Goal: Task Accomplishment & Management: Complete application form

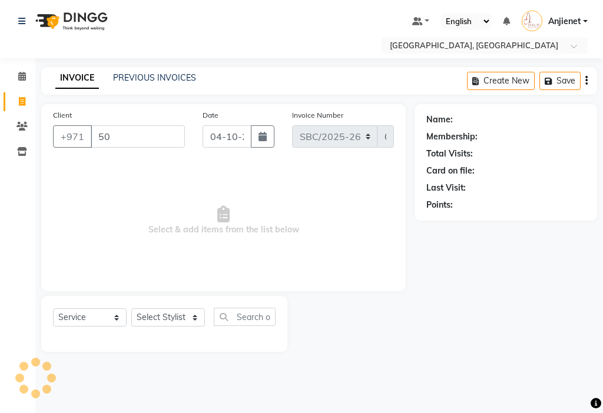
select select "service"
type input "505583992"
click at [169, 134] on span "Add Client" at bounding box center [154, 137] width 46 height 12
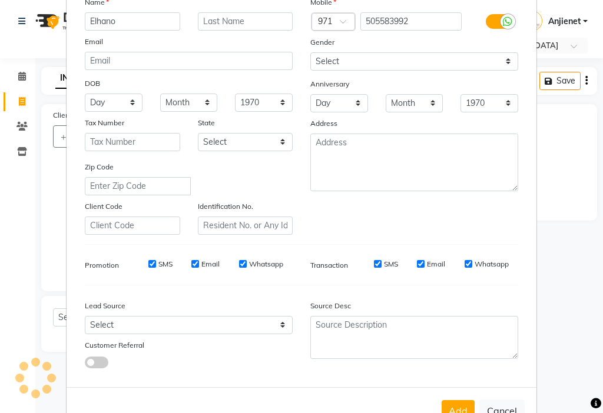
scroll to position [85, 0]
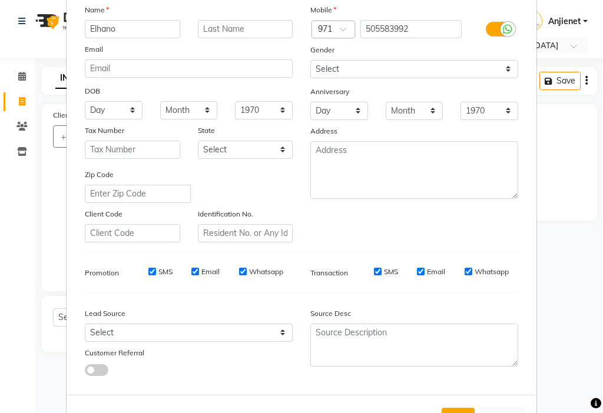
type input "Elhano"
click at [465, 73] on select "Select [DEMOGRAPHIC_DATA] [DEMOGRAPHIC_DATA] Other Prefer Not To Say" at bounding box center [414, 69] width 208 height 18
select select "[DEMOGRAPHIC_DATA]"
click at [310, 60] on select "Select [DEMOGRAPHIC_DATA] [DEMOGRAPHIC_DATA] Other Prefer Not To Say" at bounding box center [414, 69] width 208 height 18
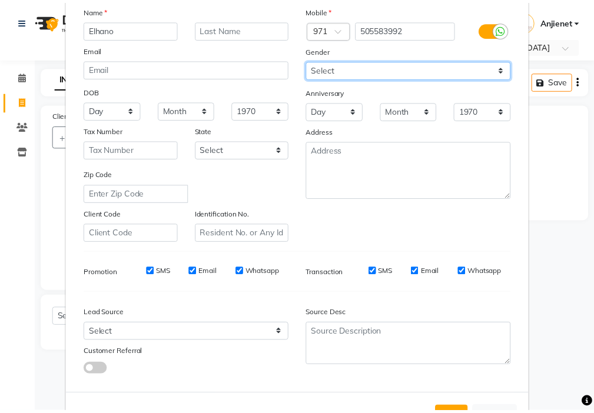
scroll to position [130, 0]
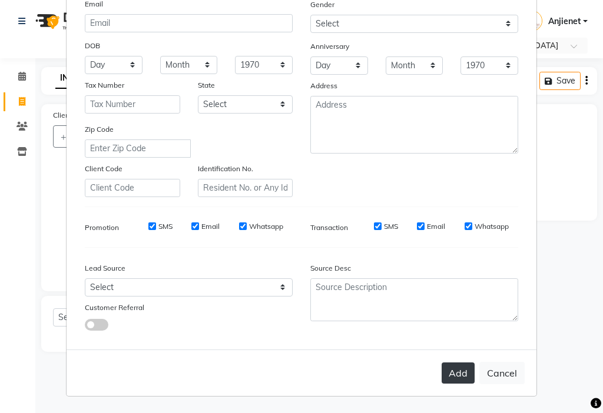
click at [452, 380] on button "Add" at bounding box center [457, 372] width 33 height 21
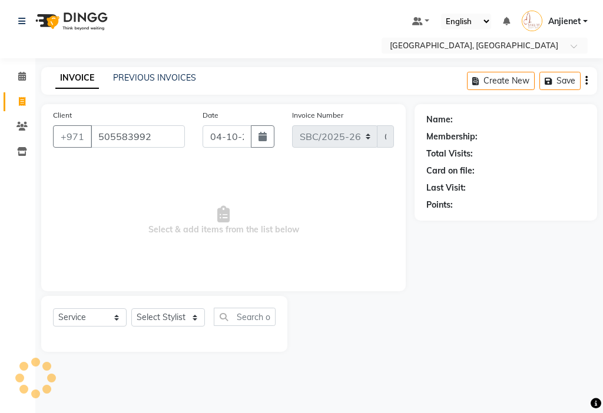
select select
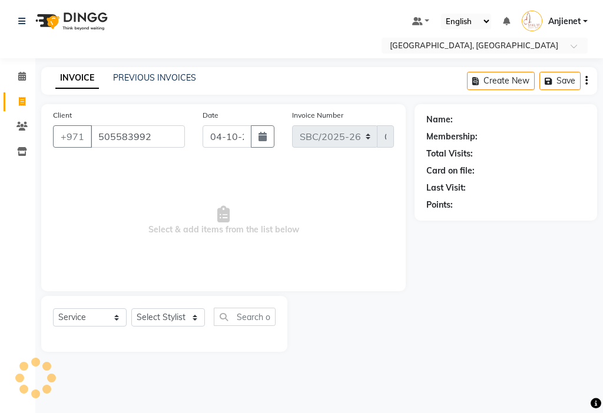
select select
checkbox input "false"
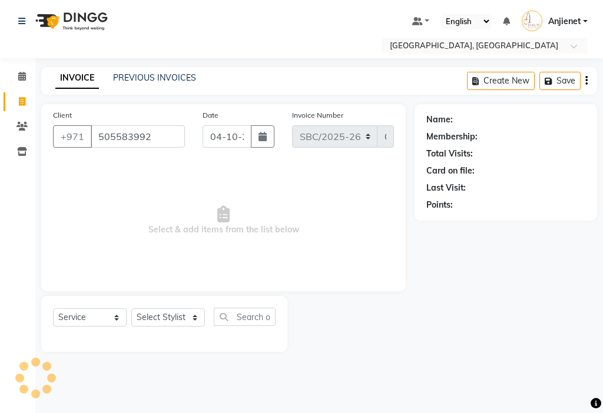
checkbox input "false"
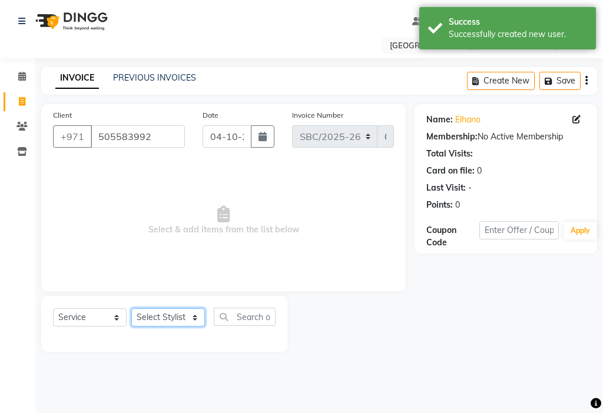
click at [172, 316] on select "Select Stylist Anjienet [PERSON_NAME] marry Mawieh [PERSON_NAME] [PERSON_NAME]" at bounding box center [168, 317] width 74 height 18
select select "49042"
click at [131, 308] on select "Select Stylist Anjienet [PERSON_NAME] marry Mawieh [PERSON_NAME] [PERSON_NAME]" at bounding box center [168, 317] width 74 height 18
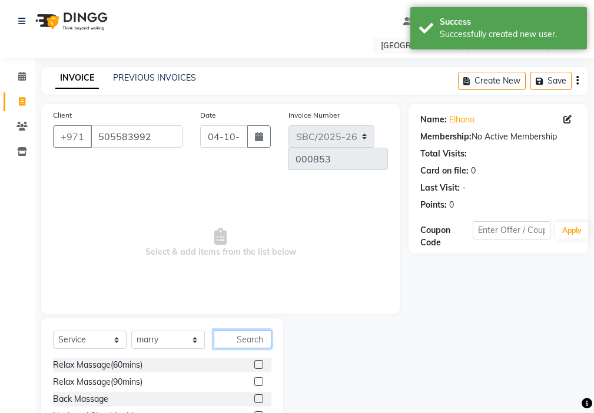
click at [252, 330] on input "text" at bounding box center [243, 339] width 58 height 18
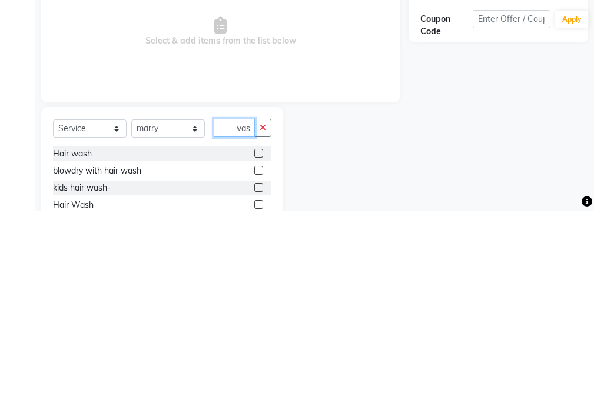
scroll to position [0, 7]
type input "wash"
click at [259, 351] on label at bounding box center [258, 355] width 9 height 9
click at [259, 352] on input "checkbox" at bounding box center [258, 356] width 8 height 8
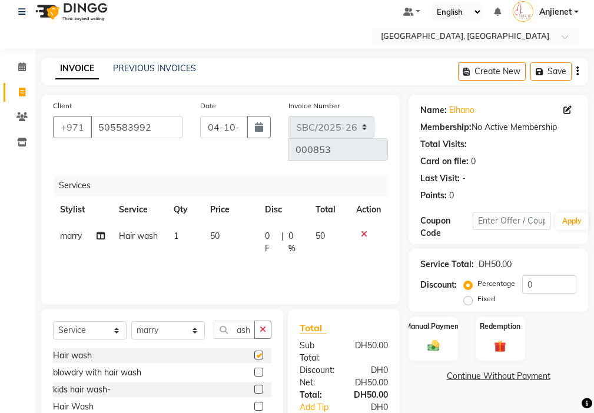
scroll to position [0, 0]
checkbox input "false"
click at [263, 325] on icon "button" at bounding box center [262, 329] width 6 height 8
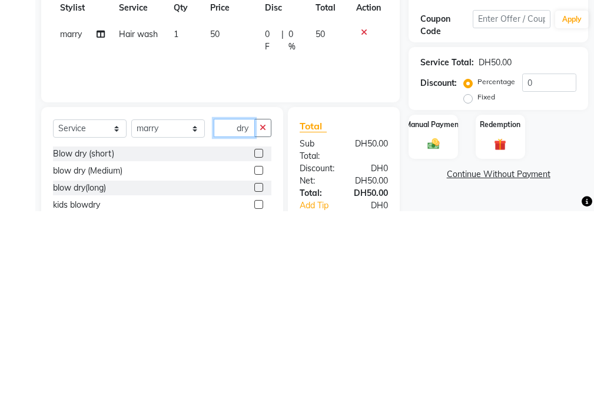
type input "dry"
click at [254, 368] on label at bounding box center [258, 372] width 9 height 9
click at [254, 369] on input "checkbox" at bounding box center [258, 373] width 8 height 8
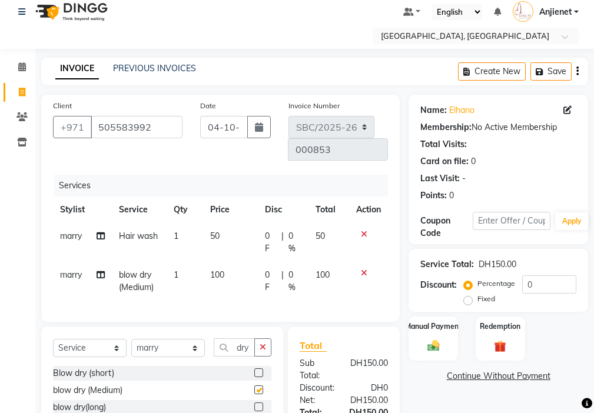
checkbox input "false"
click at [189, 339] on select "Select Stylist Anjienet [PERSON_NAME] marry Mawieh [PERSON_NAME] [PERSON_NAME]" at bounding box center [168, 348] width 74 height 18
select select "59406"
click at [131, 339] on select "Select Stylist Anjienet [PERSON_NAME] marry Mawieh [PERSON_NAME] [PERSON_NAME]" at bounding box center [168, 348] width 74 height 18
click at [263, 343] on icon "button" at bounding box center [262, 347] width 6 height 8
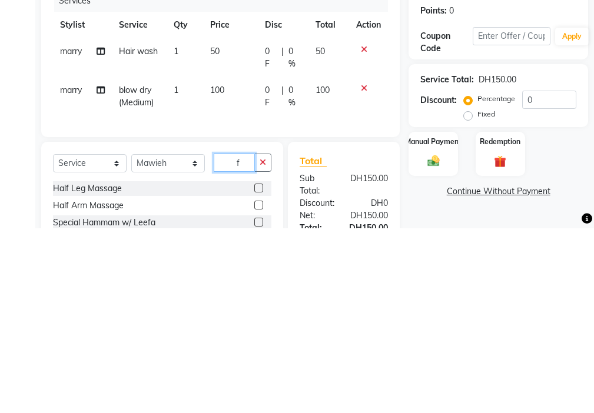
scroll to position [36, 0]
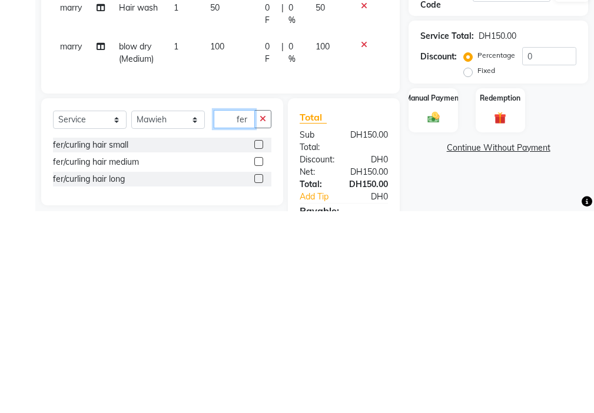
type input "fer"
click at [259, 359] on label at bounding box center [258, 363] width 9 height 9
click at [259, 360] on input "checkbox" at bounding box center [258, 364] width 8 height 8
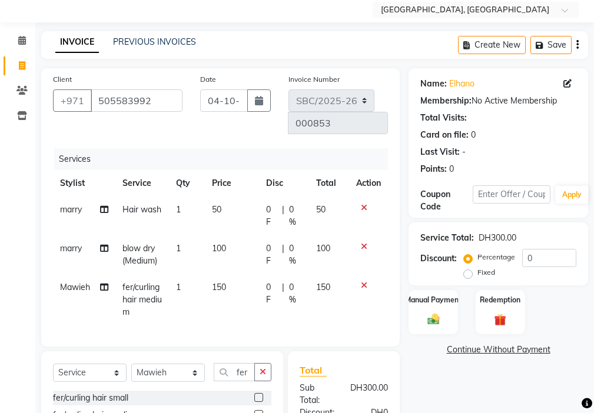
checkbox input "false"
click at [194, 364] on select "Select Stylist Anjienet [PERSON_NAME] marry Mawieh [PERSON_NAME] [PERSON_NAME]" at bounding box center [168, 373] width 74 height 18
select select "59408"
click at [131, 364] on select "Select Stylist Anjienet [PERSON_NAME] marry Mawieh [PERSON_NAME] [PERSON_NAME]" at bounding box center [168, 373] width 74 height 18
click at [263, 368] on icon "button" at bounding box center [262, 372] width 6 height 8
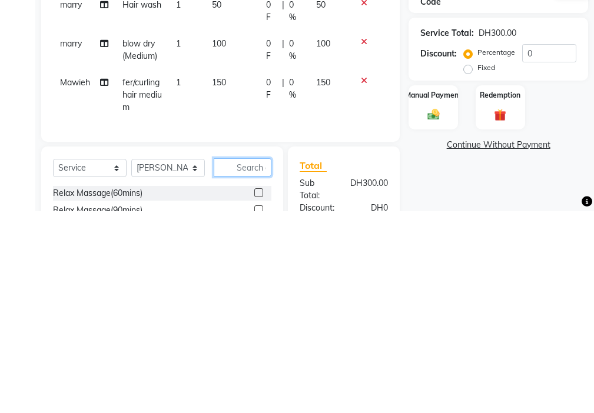
scroll to position [87, 0]
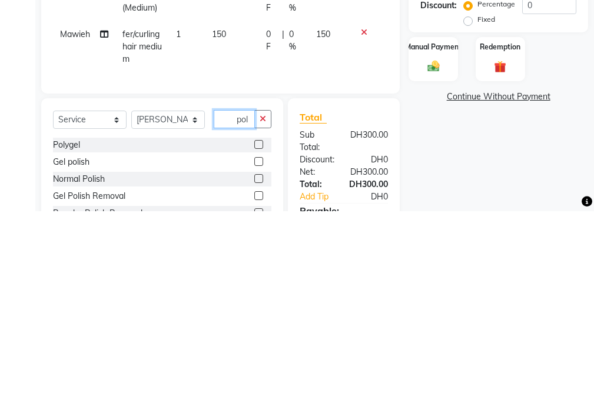
type input "pol"
click at [259, 376] on label at bounding box center [258, 380] width 9 height 9
click at [259, 377] on input "checkbox" at bounding box center [258, 381] width 8 height 8
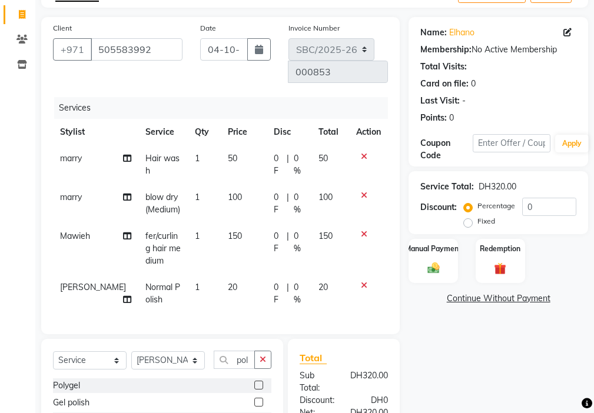
checkbox input "false"
click at [264, 355] on icon "button" at bounding box center [262, 359] width 6 height 8
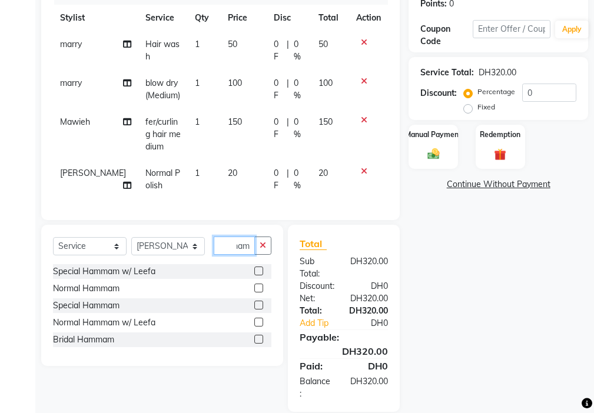
scroll to position [204, 0]
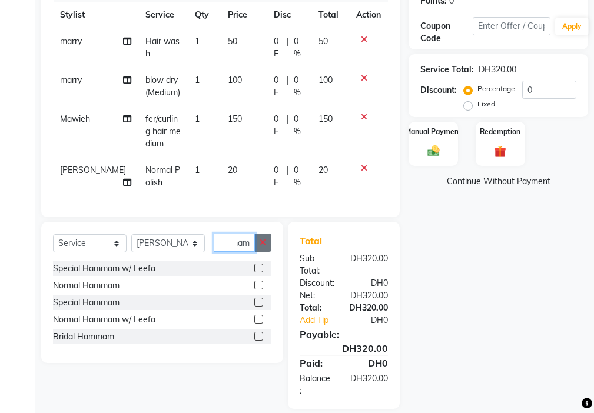
type input "hammam"
click at [265, 238] on icon "button" at bounding box center [262, 242] width 6 height 8
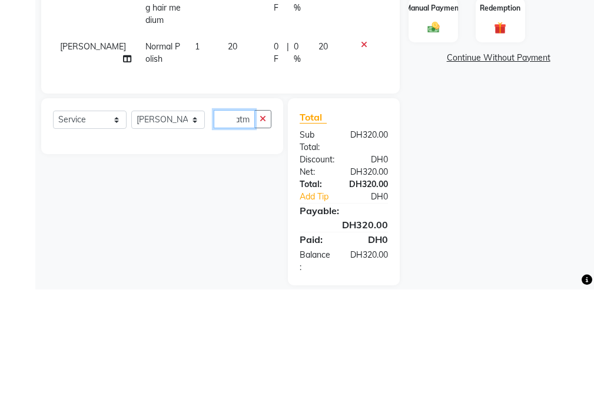
scroll to position [0, 12]
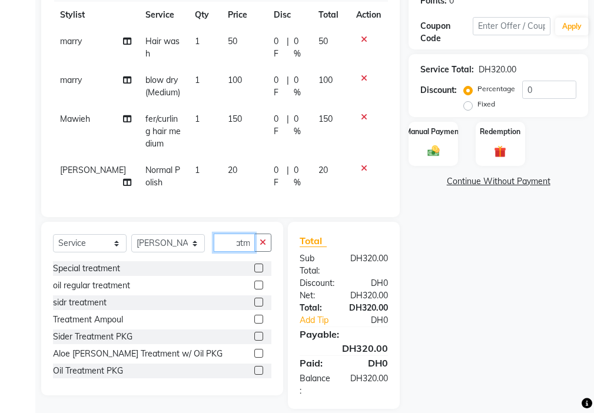
type input "treatm"
click at [254, 264] on label at bounding box center [258, 268] width 9 height 9
click at [254, 265] on input "checkbox" at bounding box center [258, 269] width 8 height 8
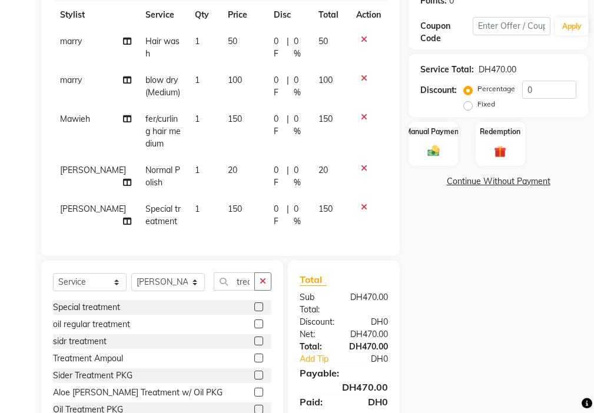
checkbox input "false"
click at [363, 203] on icon at bounding box center [364, 207] width 6 height 8
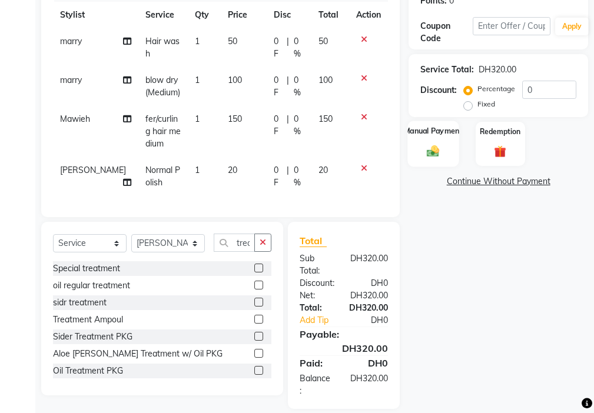
click at [430, 148] on img at bounding box center [433, 151] width 20 height 14
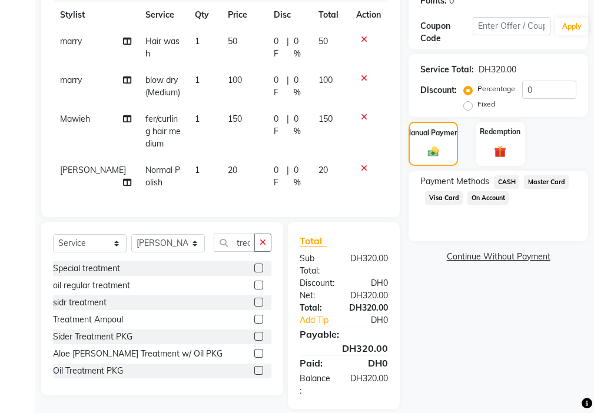
click at [508, 184] on span "CASH" at bounding box center [506, 182] width 25 height 14
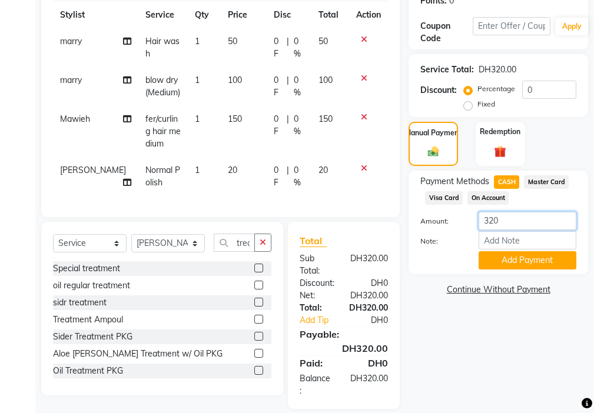
click at [514, 221] on input "320" at bounding box center [527, 221] width 98 height 18
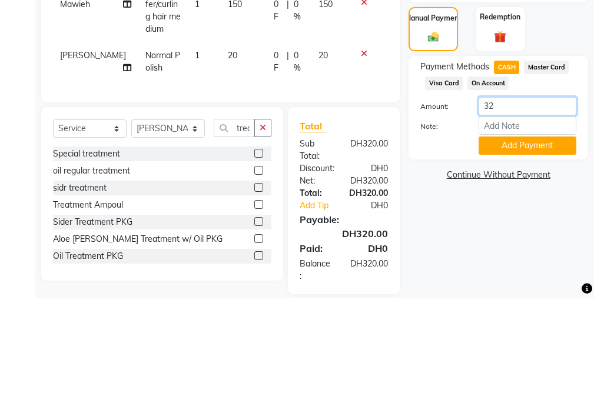
type input "3"
type input "200"
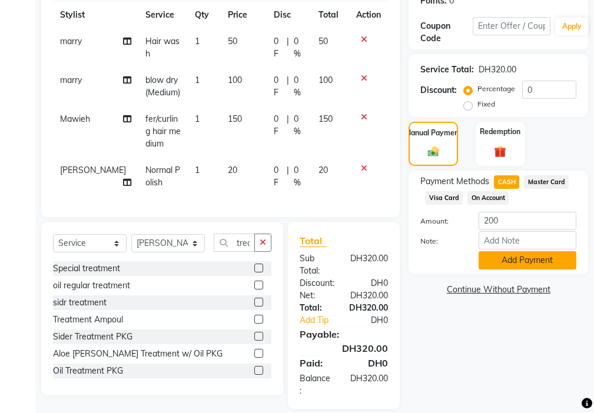
click at [544, 261] on button "Add Payment" at bounding box center [527, 260] width 98 height 18
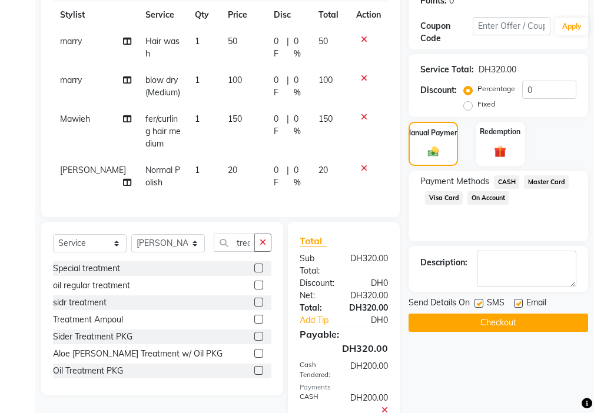
click at [445, 197] on span "Visa Card" at bounding box center [444, 198] width 38 height 14
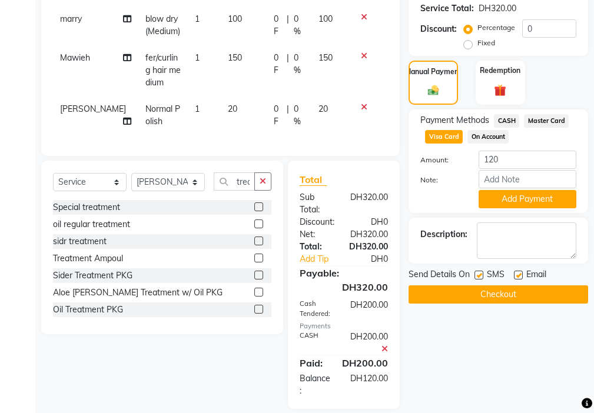
click at [384, 345] on icon at bounding box center [384, 349] width 6 height 8
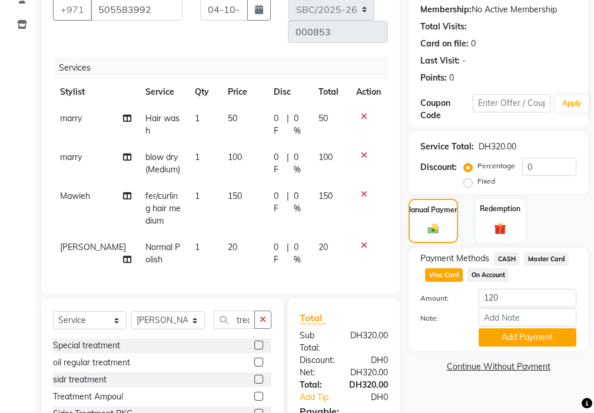
scroll to position [123, 0]
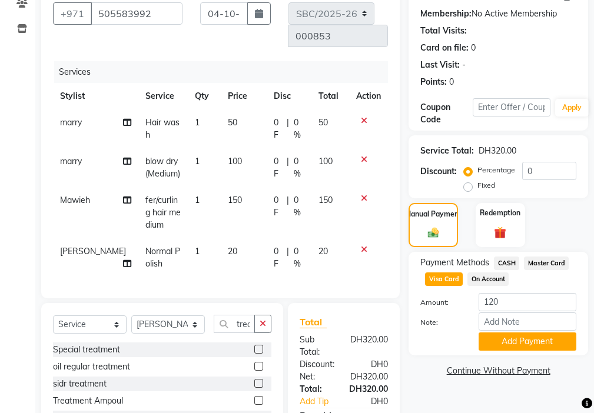
click at [361, 155] on icon at bounding box center [364, 159] width 6 height 8
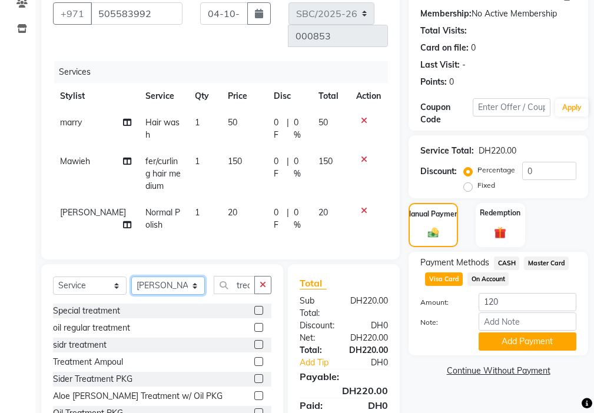
click at [188, 277] on select "Select Stylist Anjienet [PERSON_NAME] marry Mawieh [PERSON_NAME] [PERSON_NAME]" at bounding box center [168, 286] width 74 height 18
select select "49042"
click at [131, 277] on select "Select Stylist Anjienet [PERSON_NAME] marry Mawieh [PERSON_NAME] [PERSON_NAME]" at bounding box center [168, 286] width 74 height 18
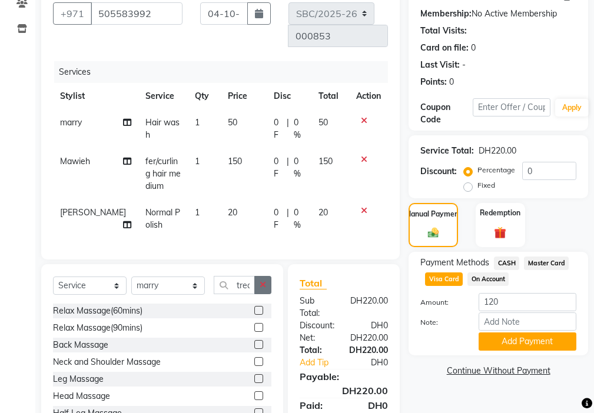
click at [263, 281] on icon "button" at bounding box center [262, 285] width 6 height 8
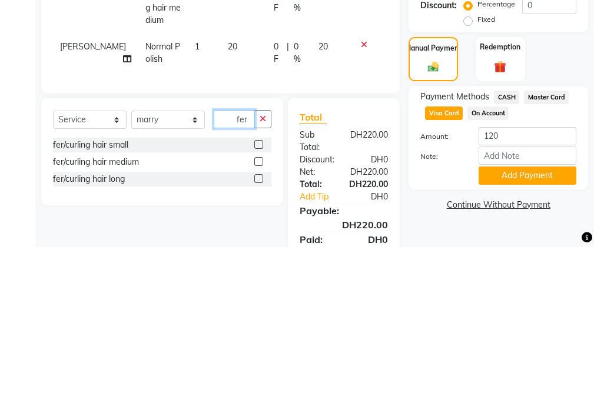
type input "fer"
click at [259, 323] on label at bounding box center [258, 327] width 9 height 9
click at [259, 324] on input "checkbox" at bounding box center [258, 328] width 8 height 8
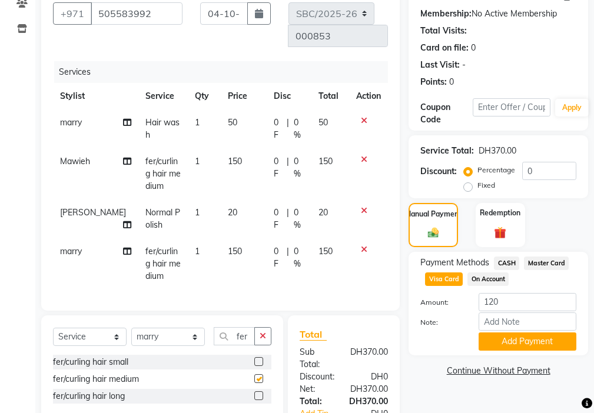
checkbox input "false"
click at [508, 262] on span "CASH" at bounding box center [506, 264] width 25 height 14
click at [515, 298] on input "370" at bounding box center [527, 302] width 98 height 18
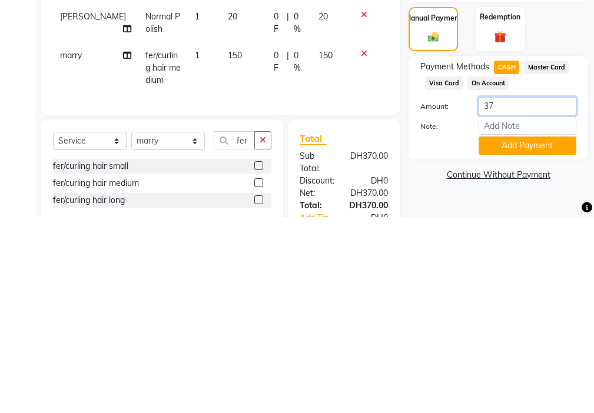
type input "3"
type input "200"
click at [538, 341] on button "Add Payment" at bounding box center [527, 341] width 98 height 18
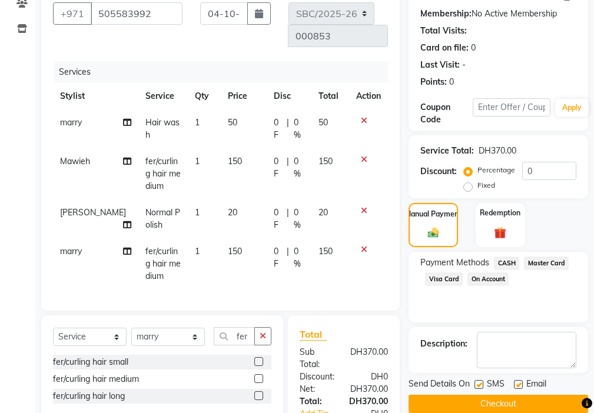
click at [447, 281] on span "Visa Card" at bounding box center [444, 279] width 38 height 14
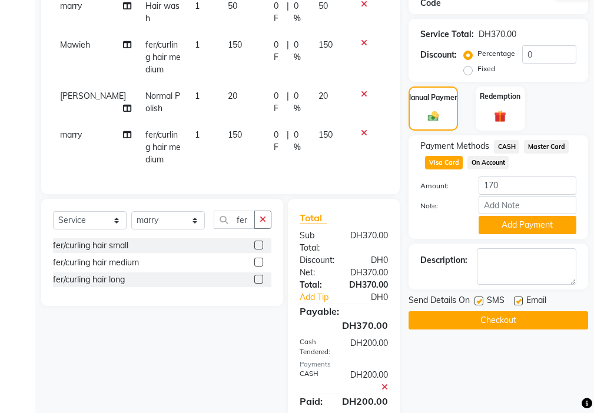
scroll to position [242, 0]
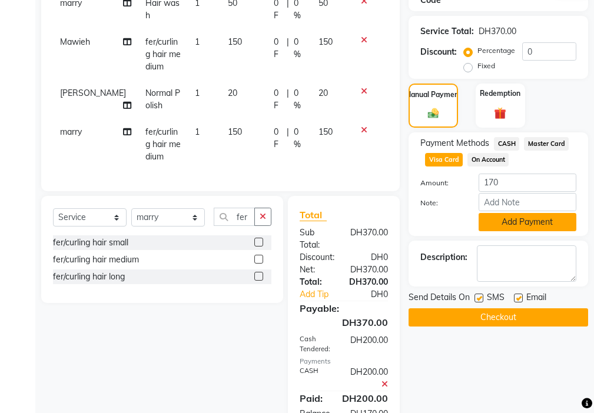
click at [550, 225] on button "Add Payment" at bounding box center [527, 222] width 98 height 18
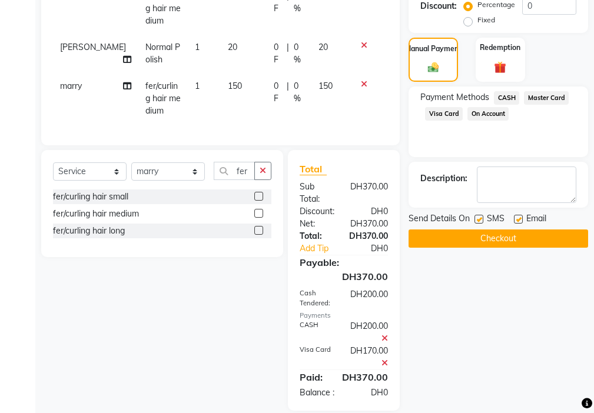
scroll to position [302, 0]
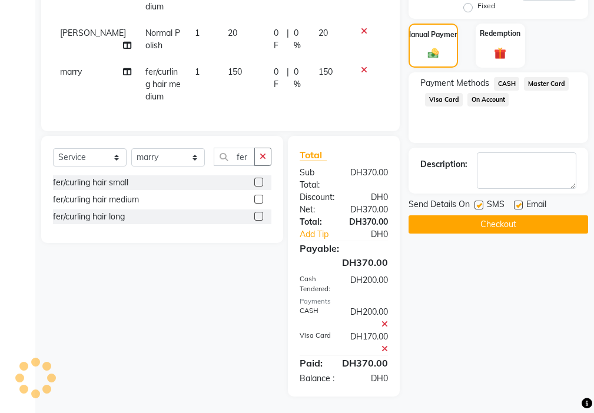
click at [476, 201] on label at bounding box center [478, 205] width 9 height 9
click at [476, 202] on input "checkbox" at bounding box center [478, 206] width 8 height 8
checkbox input "false"
click at [518, 205] on label at bounding box center [518, 205] width 9 height 9
click at [518, 205] on input "checkbox" at bounding box center [518, 206] width 8 height 8
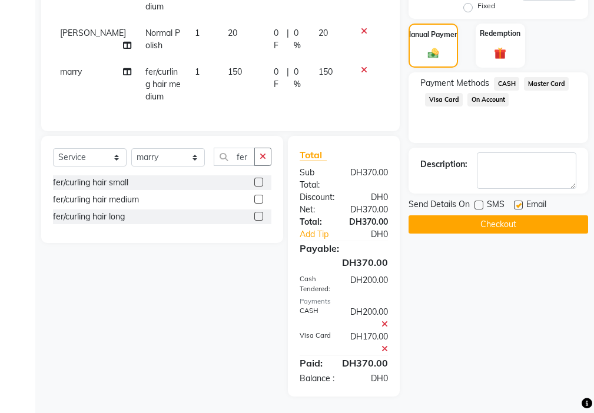
checkbox input "false"
click at [545, 228] on button "Checkout" at bounding box center [497, 224] width 179 height 18
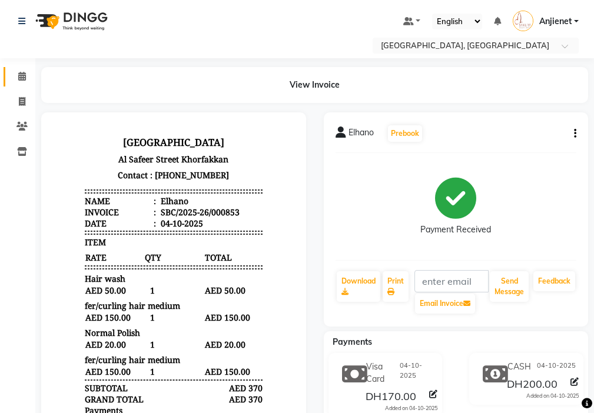
click at [22, 76] on icon at bounding box center [22, 76] width 8 height 9
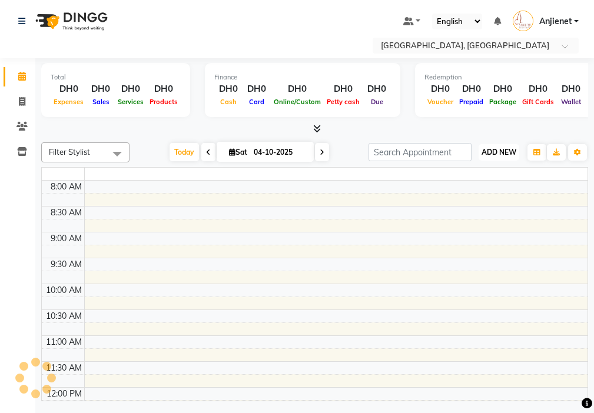
click at [505, 155] on span "ADD NEW" at bounding box center [498, 152] width 35 height 9
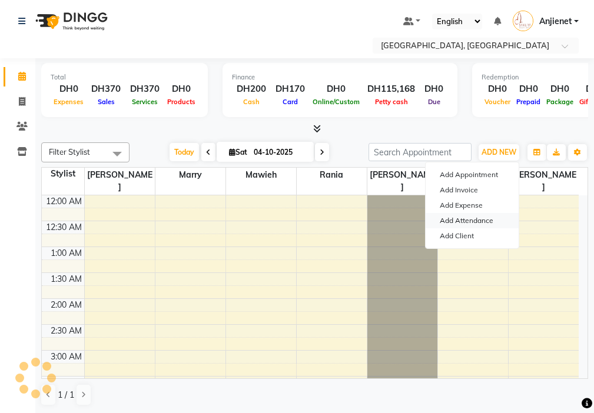
click at [474, 221] on link "Add Attendance" at bounding box center [471, 220] width 93 height 15
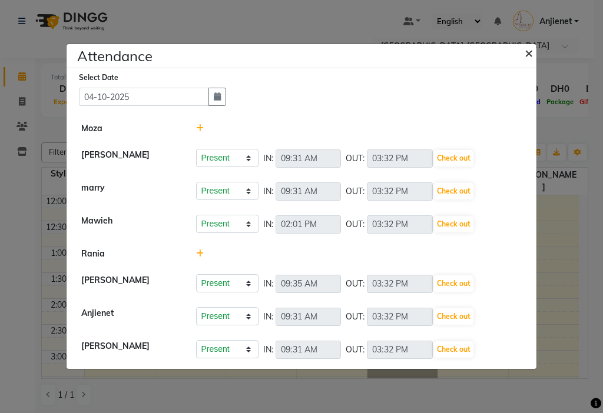
click at [526, 59] on span "×" at bounding box center [528, 53] width 8 height 18
